Goal: Information Seeking & Learning: Learn about a topic

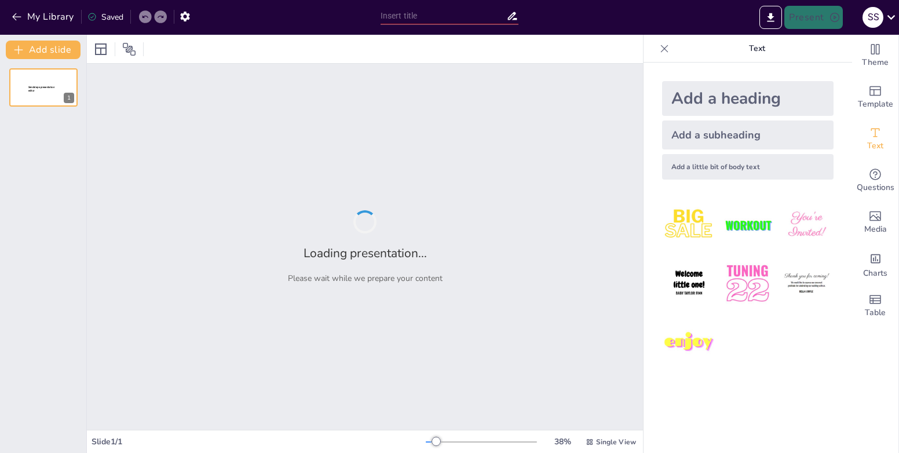
type input "Logify: Инновационная операционная система для автоматизации онлайн-продаж"
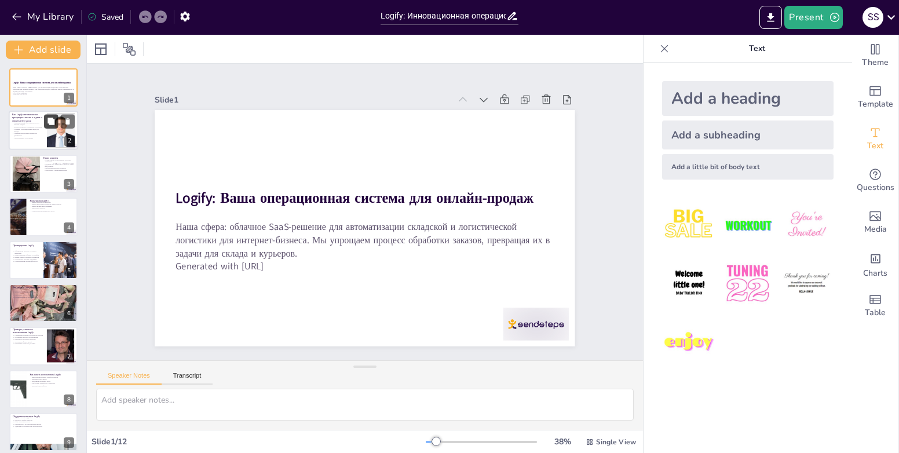
click at [49, 115] on button at bounding box center [51, 122] width 14 height 14
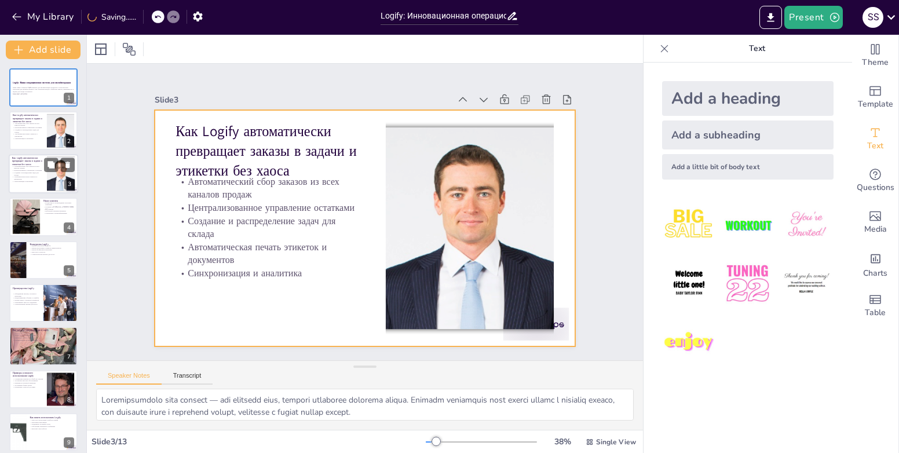
click at [39, 183] on div at bounding box center [43, 173] width 69 height 39
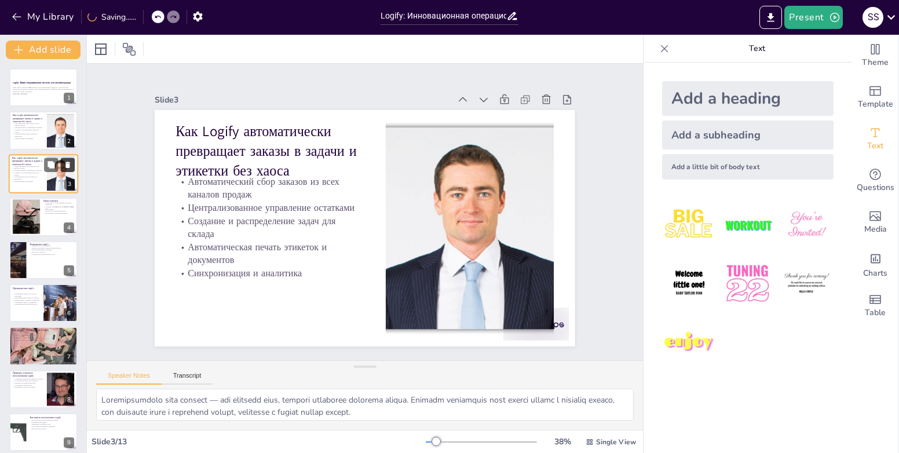
click at [68, 166] on icon at bounding box center [67, 165] width 5 height 6
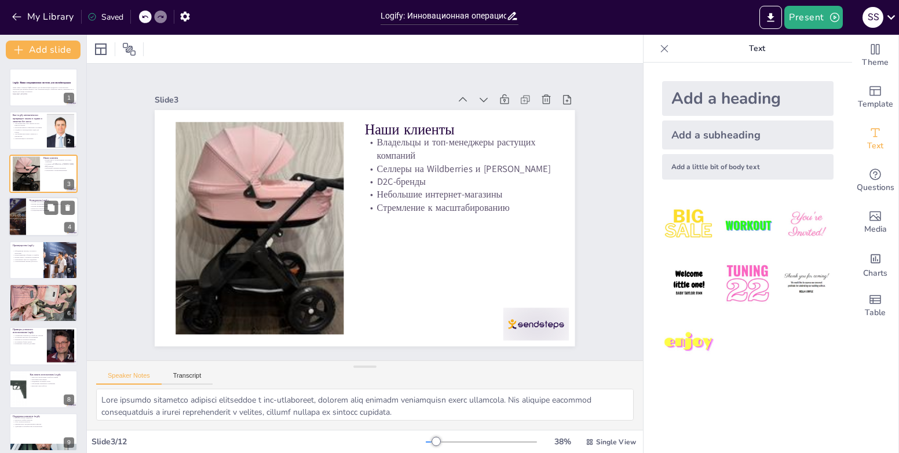
click at [43, 200] on p "Конкуренты Logify" at bounding box center [52, 200] width 45 height 3
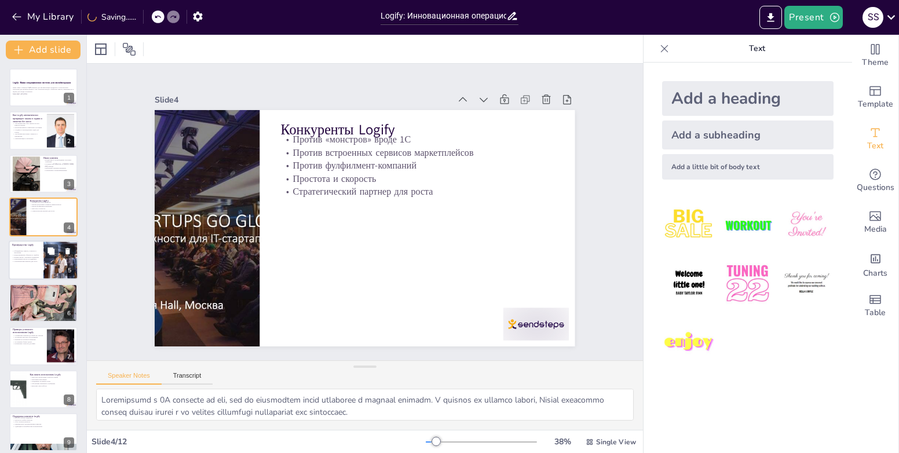
click at [36, 250] on p "Объединение заказов, остатков и аналитики" at bounding box center [26, 251] width 28 height 4
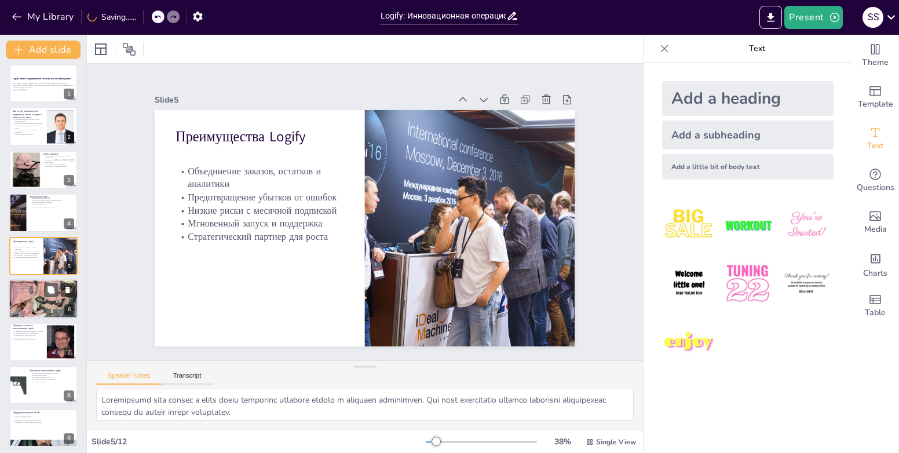
click at [33, 294] on div at bounding box center [43, 298] width 69 height 69
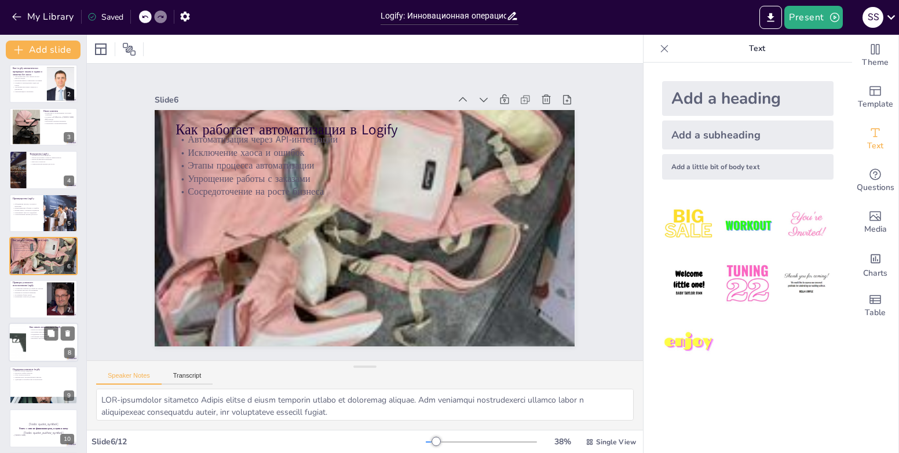
click at [34, 324] on div "Как начать использовать Logify" at bounding box center [52, 326] width 45 height 5
type textarea "Loremips dolorsitame c adipis elitse doeius Tempor incididun utl etdo. Magnaal …"
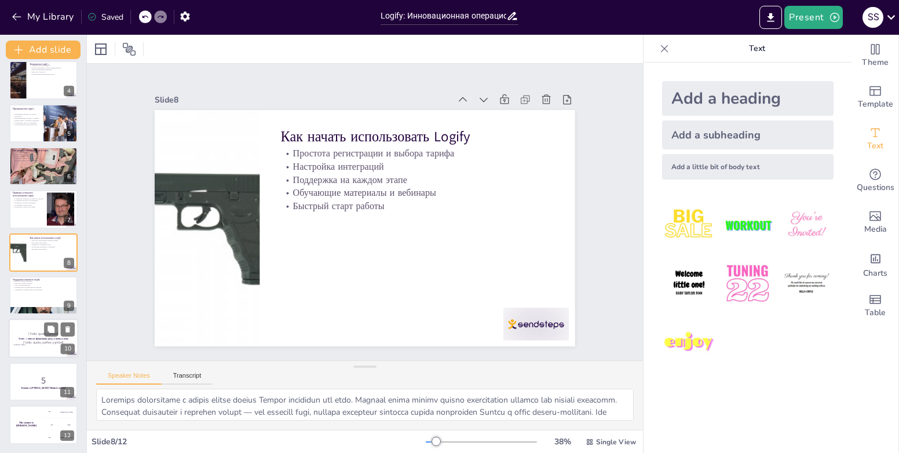
scroll to position [137, 0]
click at [885, 24] on icon at bounding box center [891, 17] width 16 height 16
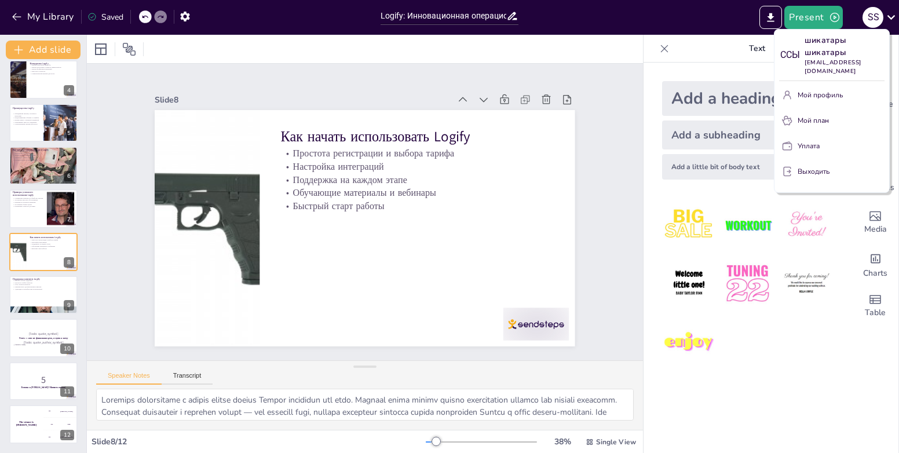
click at [820, 171] on p "Выходить" at bounding box center [813, 171] width 32 height 10
